Goal: Ask a question

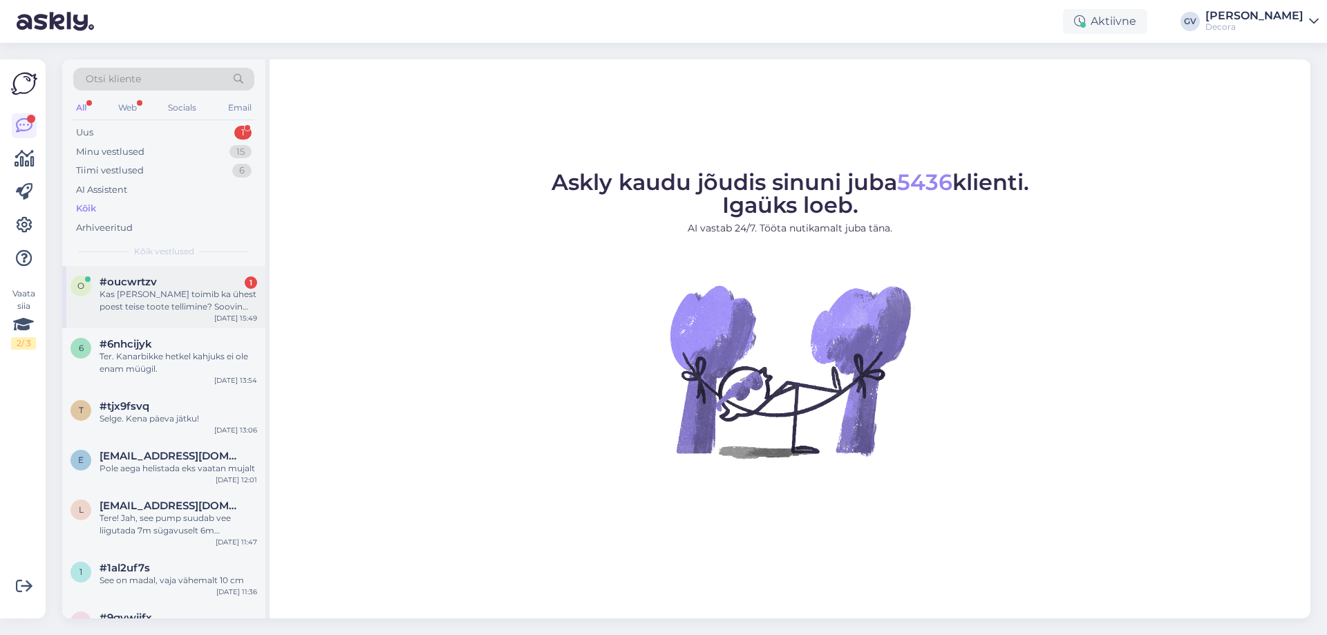
click at [145, 308] on div "Kas [PERSON_NAME] toimib ka ühest poest teise toote tellimine? Soovin osta tood…" at bounding box center [179, 300] width 158 height 25
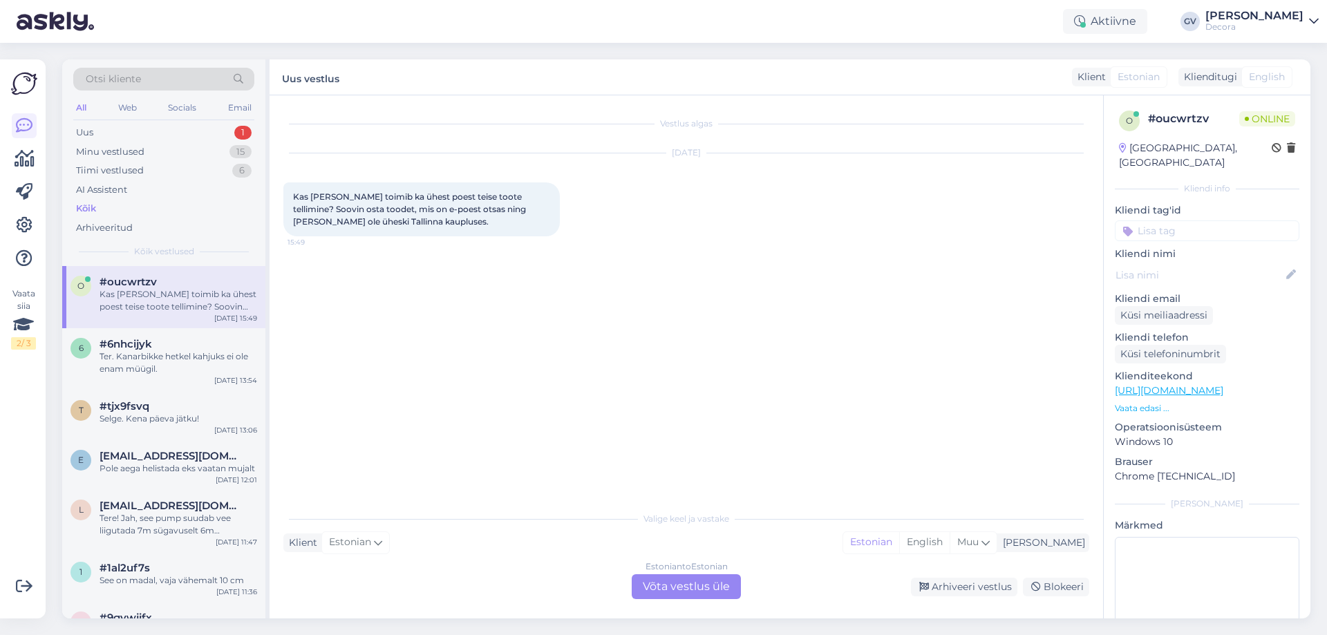
click at [678, 583] on div "Estonian to Estonian Võta vestlus üle" at bounding box center [686, 586] width 109 height 25
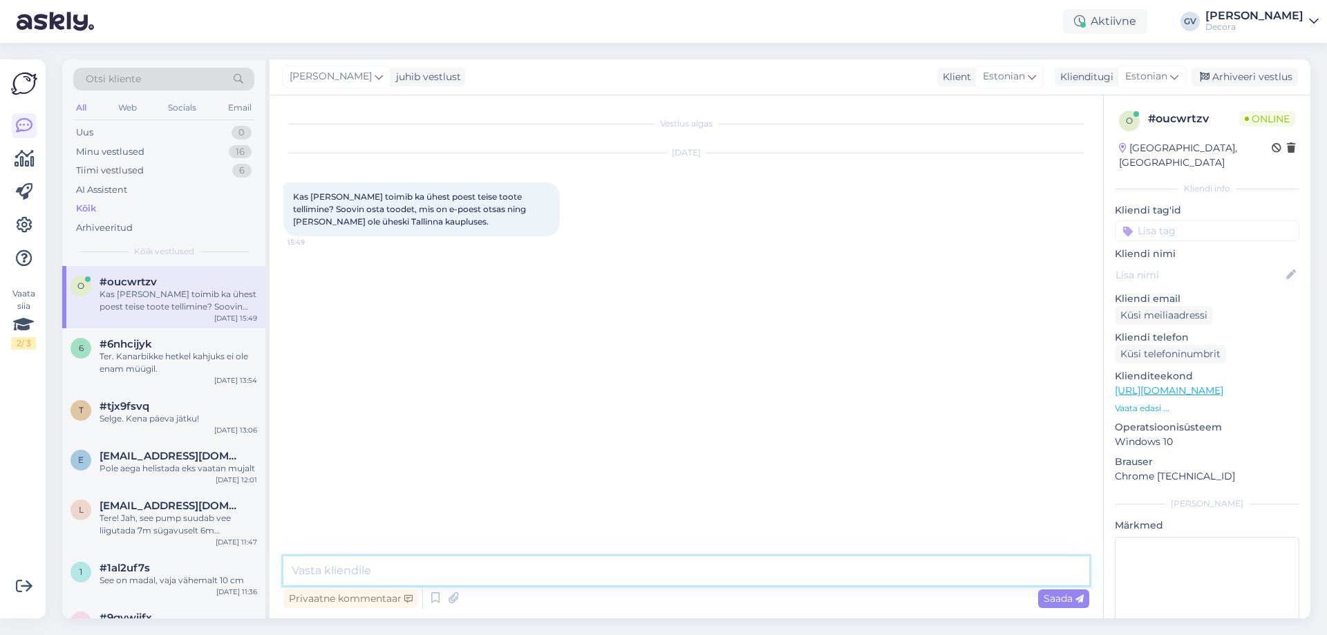
click at [570, 558] on textarea at bounding box center [686, 570] width 806 height 29
type textarea "Tere. Toimib [PERSON_NAME]. Kui e-poest tellida ei saa, siis palun täitke pärin…"
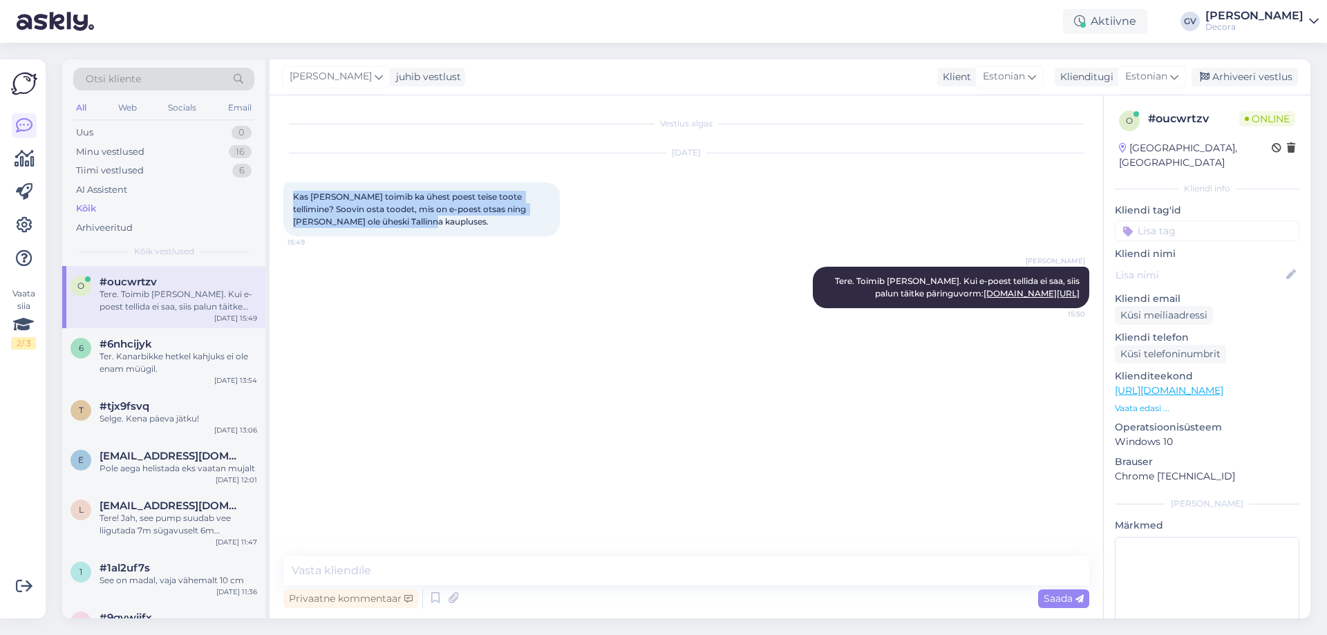
drag, startPoint x: 415, startPoint y: 217, endPoint x: 293, endPoint y: 192, distance: 124.2
click at [293, 192] on div "Kas [PERSON_NAME] toimib ka ühest poest teise toote tellimine? Soovin osta tood…" at bounding box center [421, 209] width 276 height 54
copy span "Kas [PERSON_NAME] toimib ka ühest poest teise toote tellimine? Soovin osta tood…"
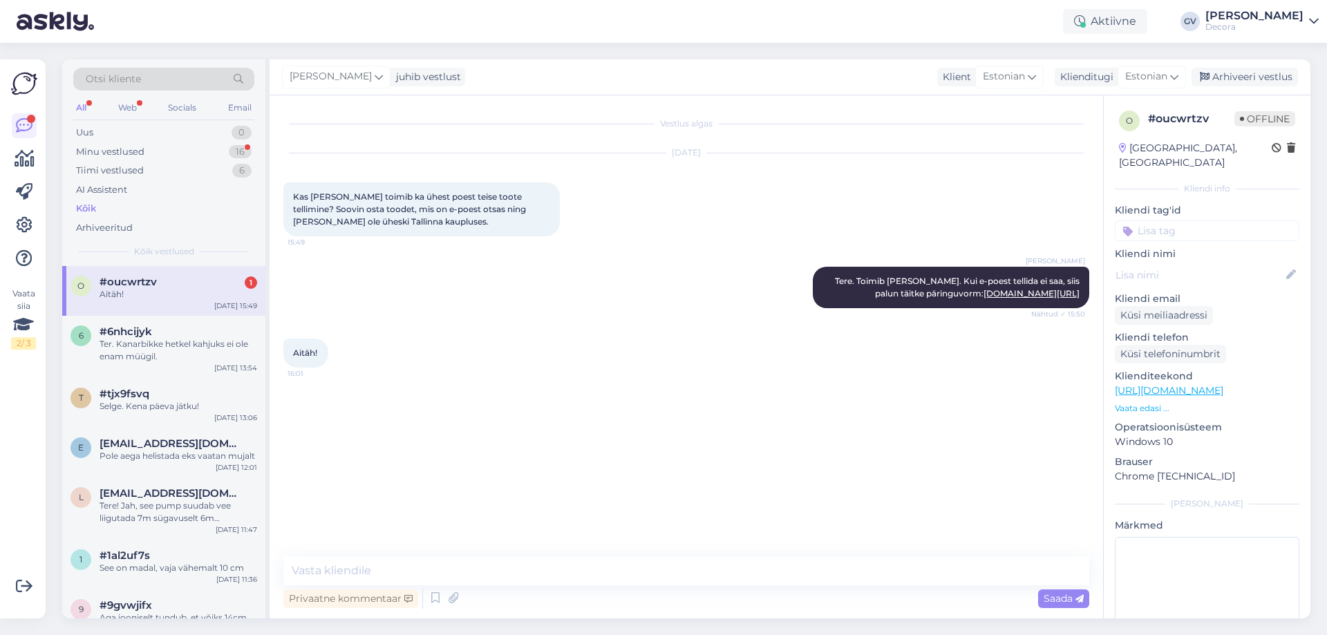
click at [705, 353] on div "Aitäh! 16:01" at bounding box center [686, 352] width 806 height 59
click at [405, 402] on div "Vestlus algas [DATE] Kas Decoras toimib ka ühest poest teise toote tellimine? S…" at bounding box center [692, 326] width 818 height 435
